Goal: Navigation & Orientation: Find specific page/section

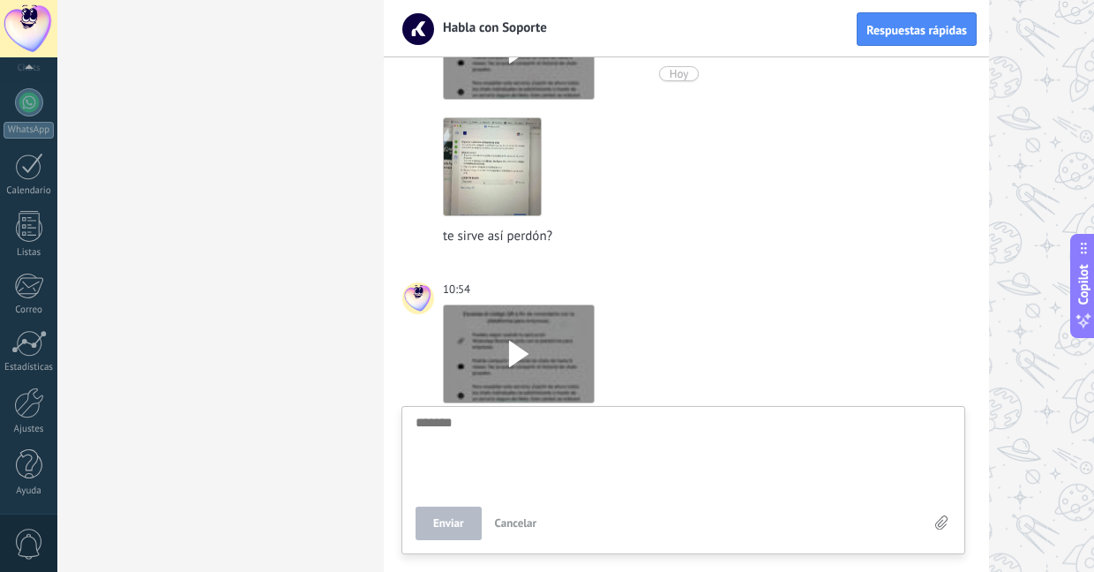
scroll to position [572, 0]
click at [32, 411] on div at bounding box center [29, 402] width 30 height 31
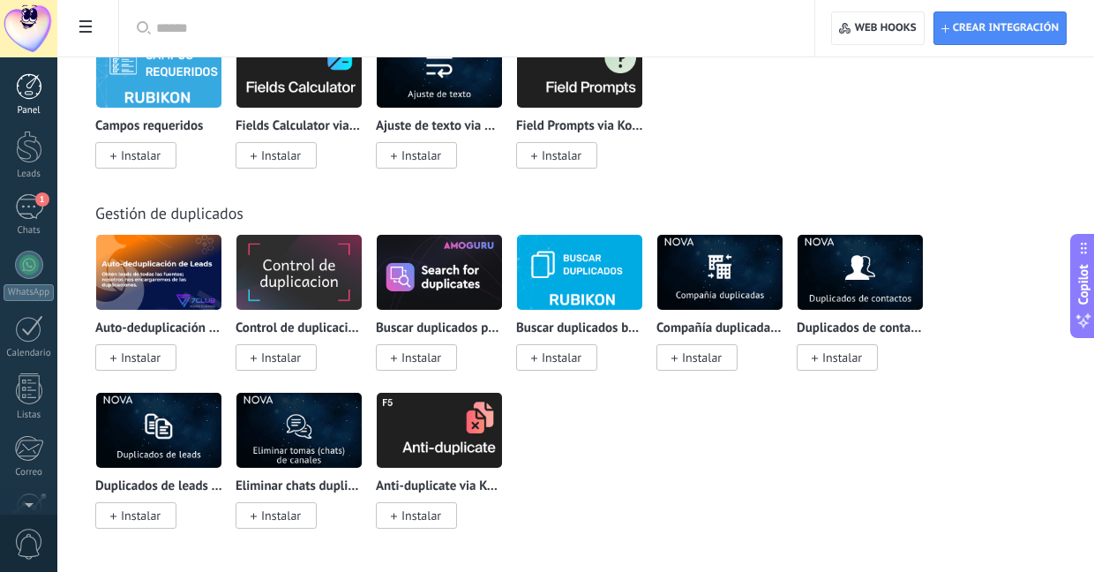
click at [33, 97] on div at bounding box center [29, 86] width 26 height 26
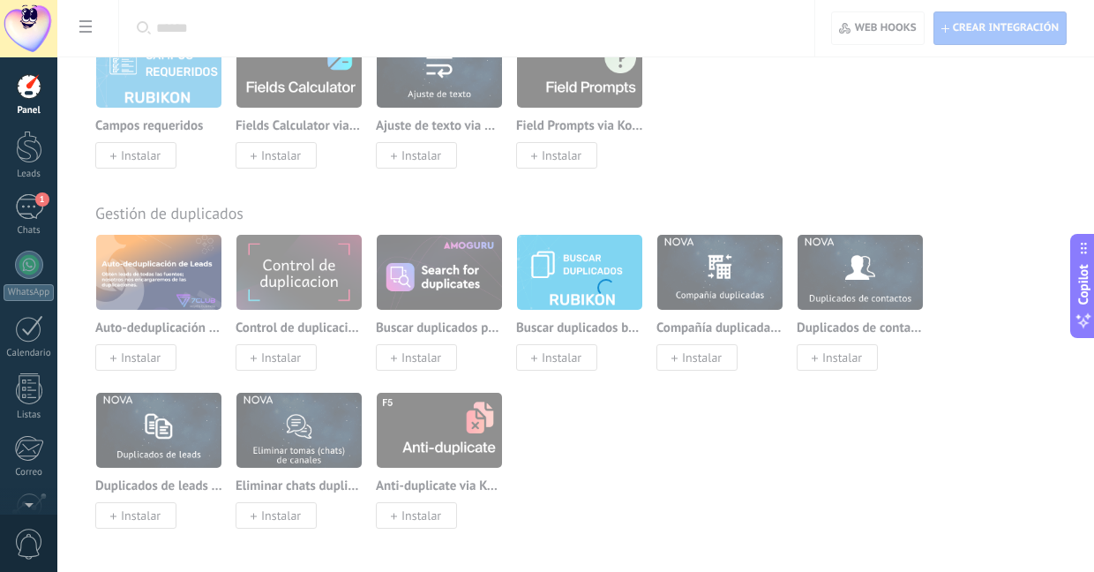
scroll to position [7647, 0]
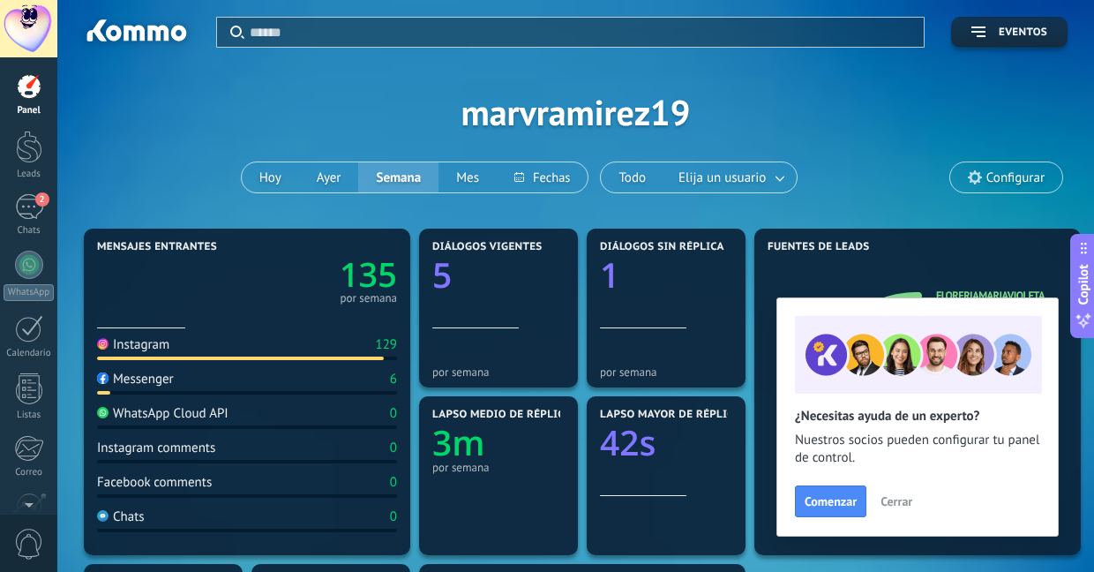
click at [44, 40] on div at bounding box center [28, 28] width 57 height 57
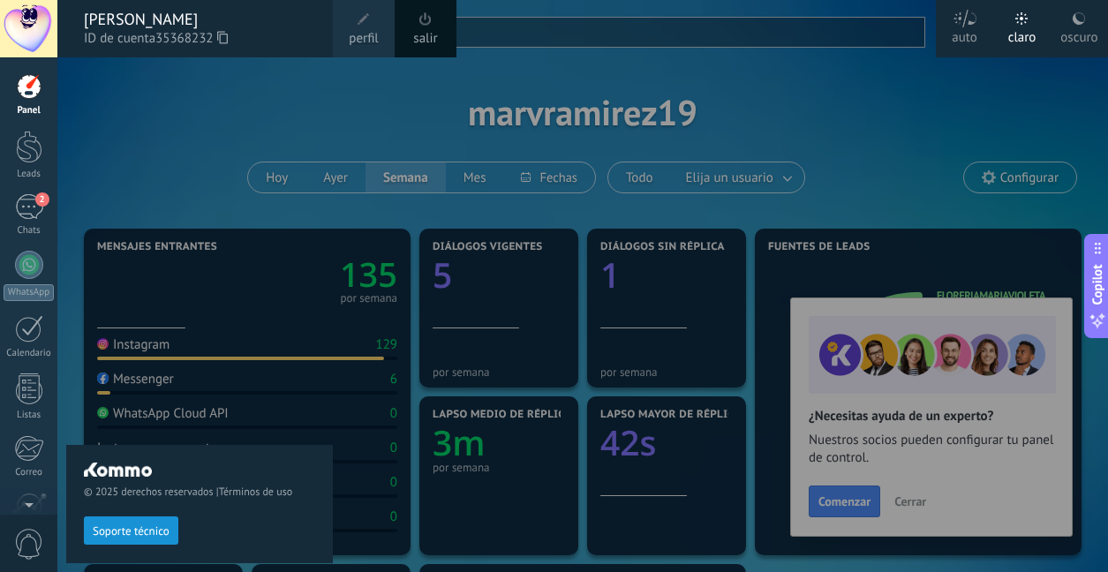
click at [420, 31] on link "salir" at bounding box center [425, 38] width 24 height 19
